Goal: Transaction & Acquisition: Purchase product/service

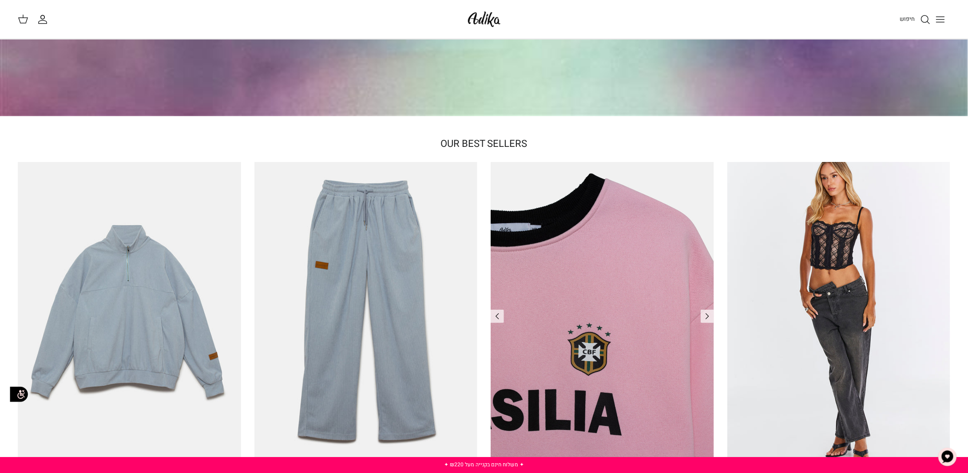
scroll to position [355, 0]
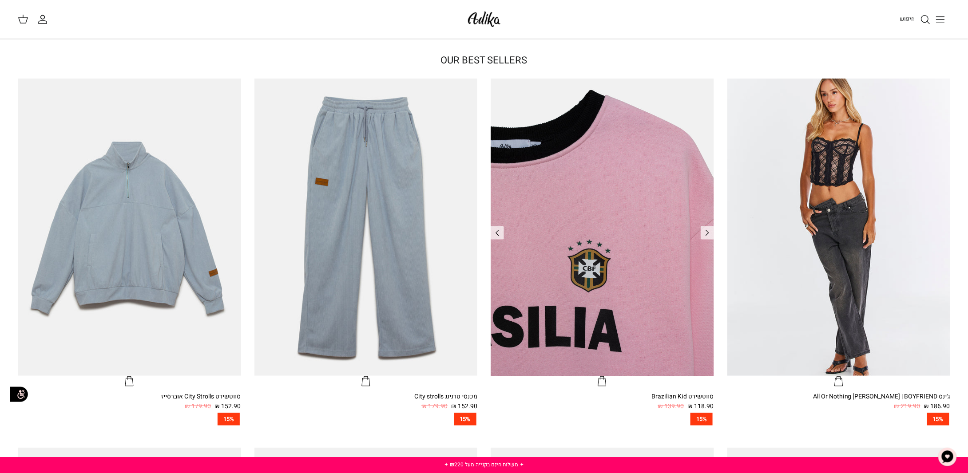
click at [619, 233] on img "סווטשירט Brazilian Kid" at bounding box center [602, 228] width 223 height 298
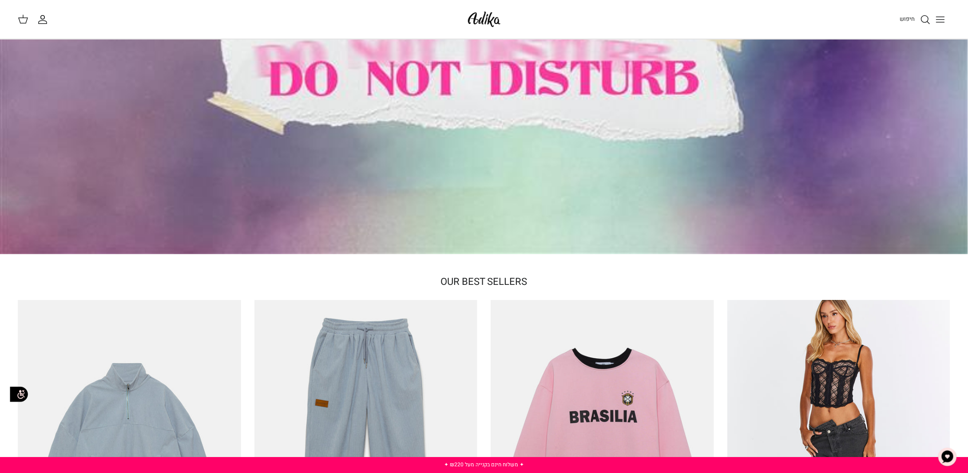
scroll to position [0, 0]
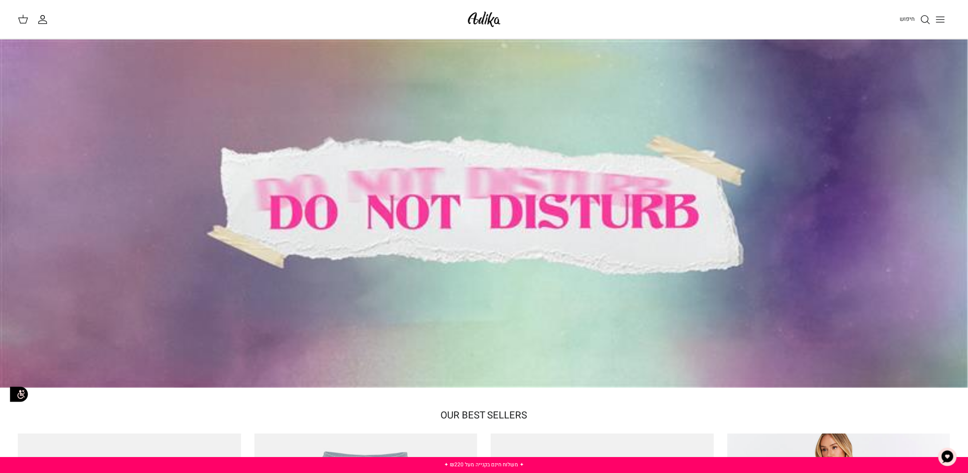
click at [472, 16] on img at bounding box center [484, 19] width 38 height 21
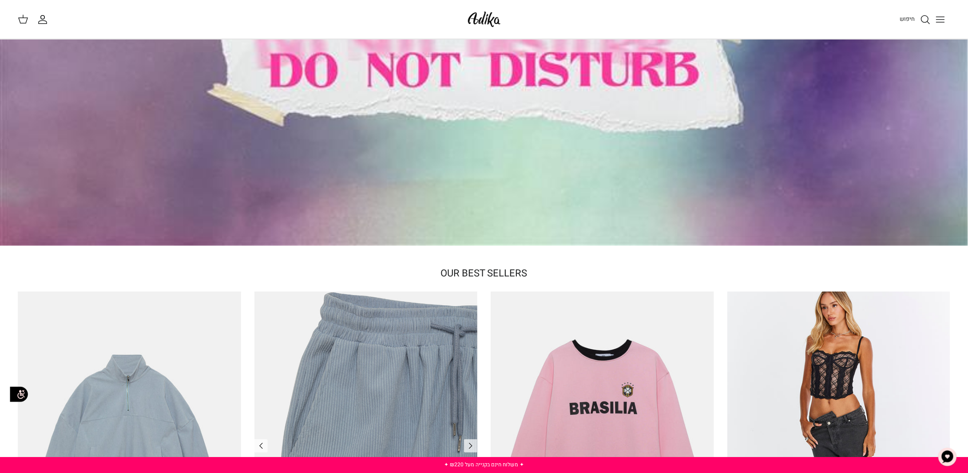
scroll to position [178, 0]
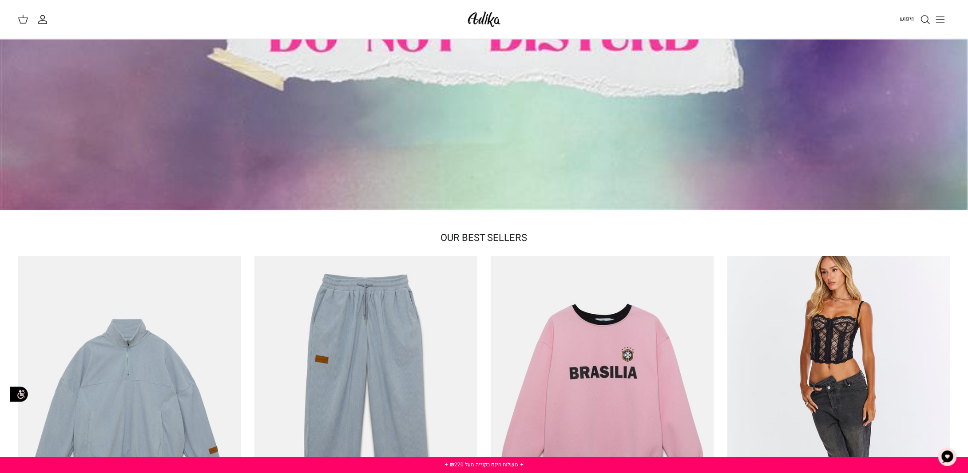
click at [456, 237] on span "OUR BEST SELLERS" at bounding box center [484, 238] width 87 height 14
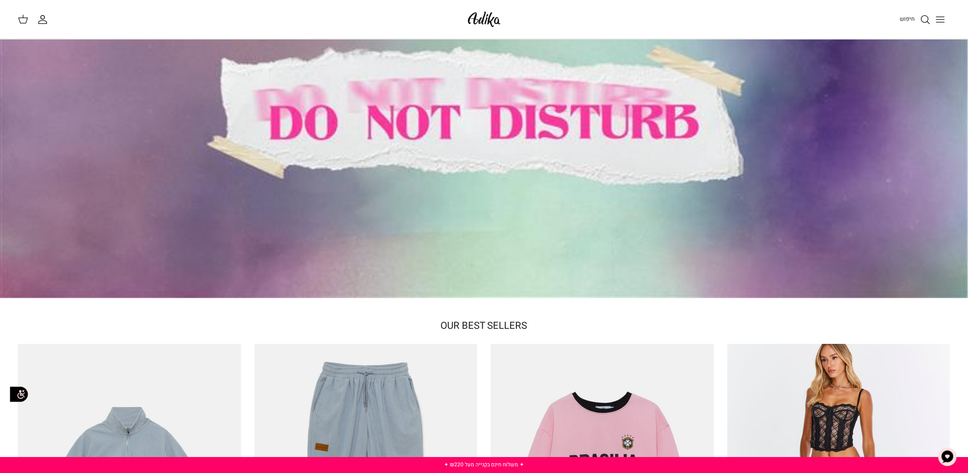
scroll to position [44, 0]
